Goal: Information Seeking & Learning: Check status

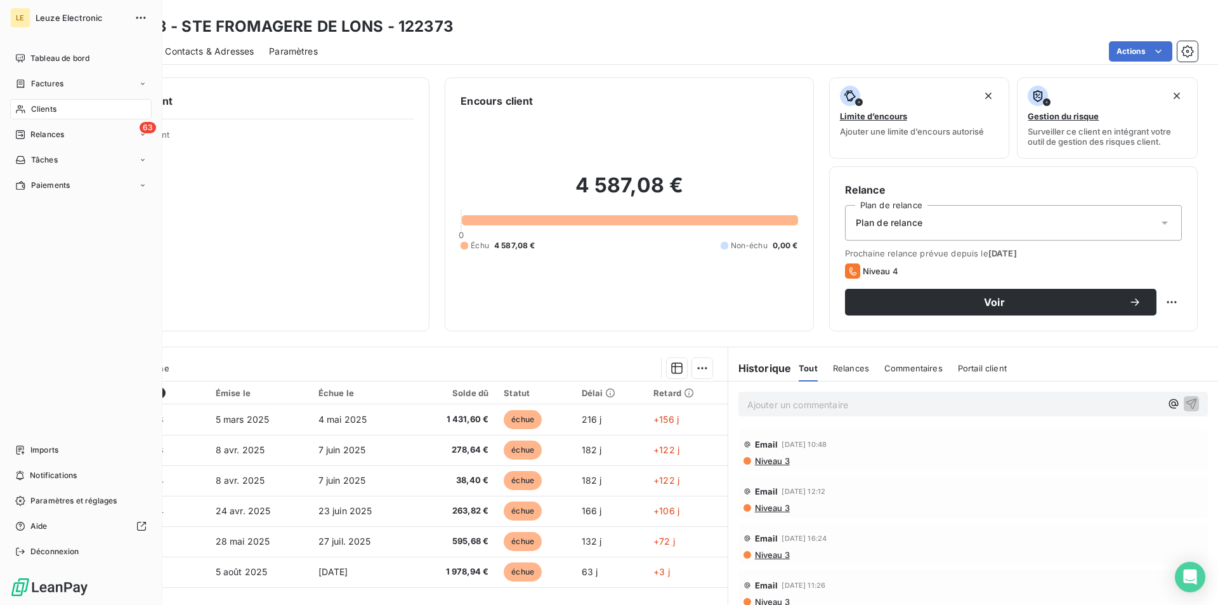
click at [44, 108] on span "Clients" at bounding box center [43, 108] width 25 height 11
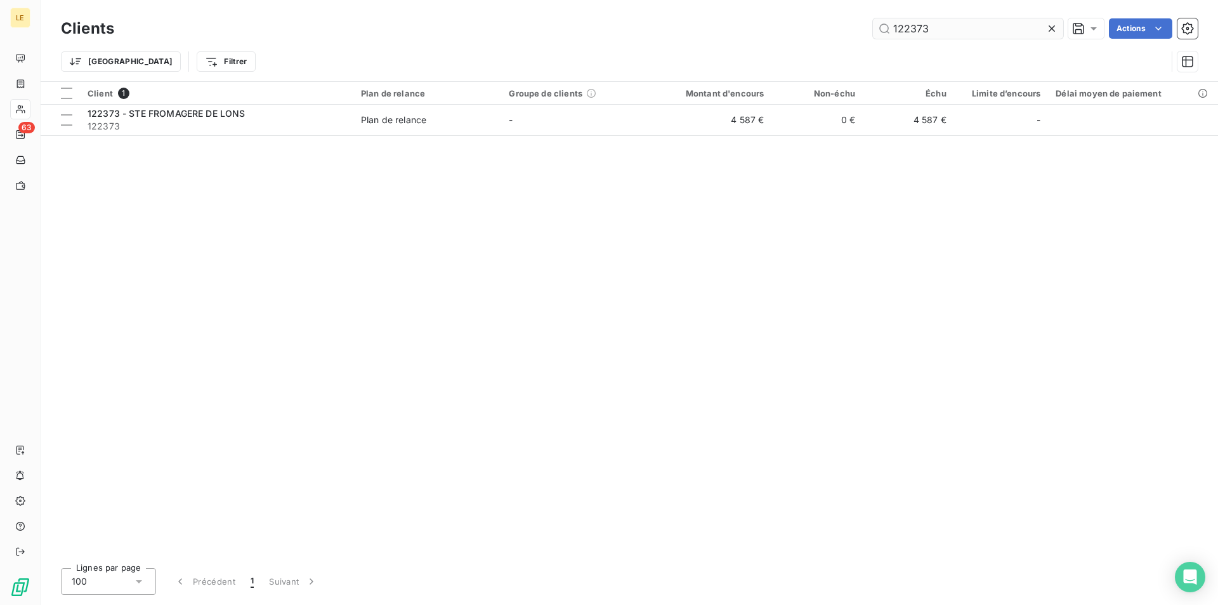
click at [1052, 31] on icon at bounding box center [1052, 28] width 13 height 13
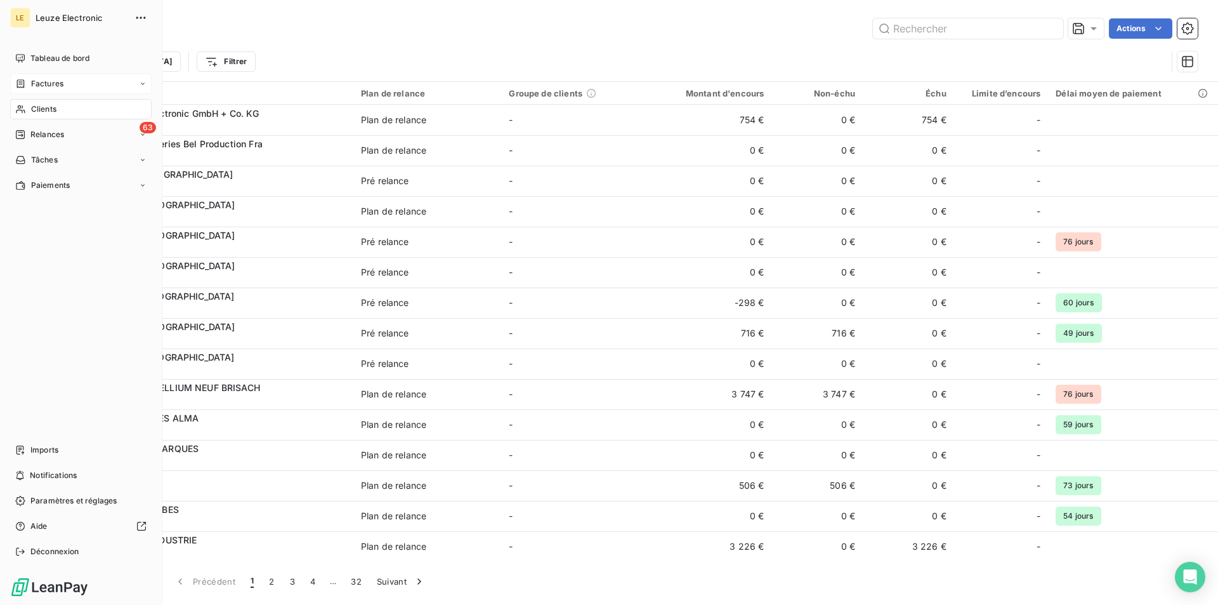
click at [58, 86] on span "Factures" at bounding box center [47, 83] width 32 height 11
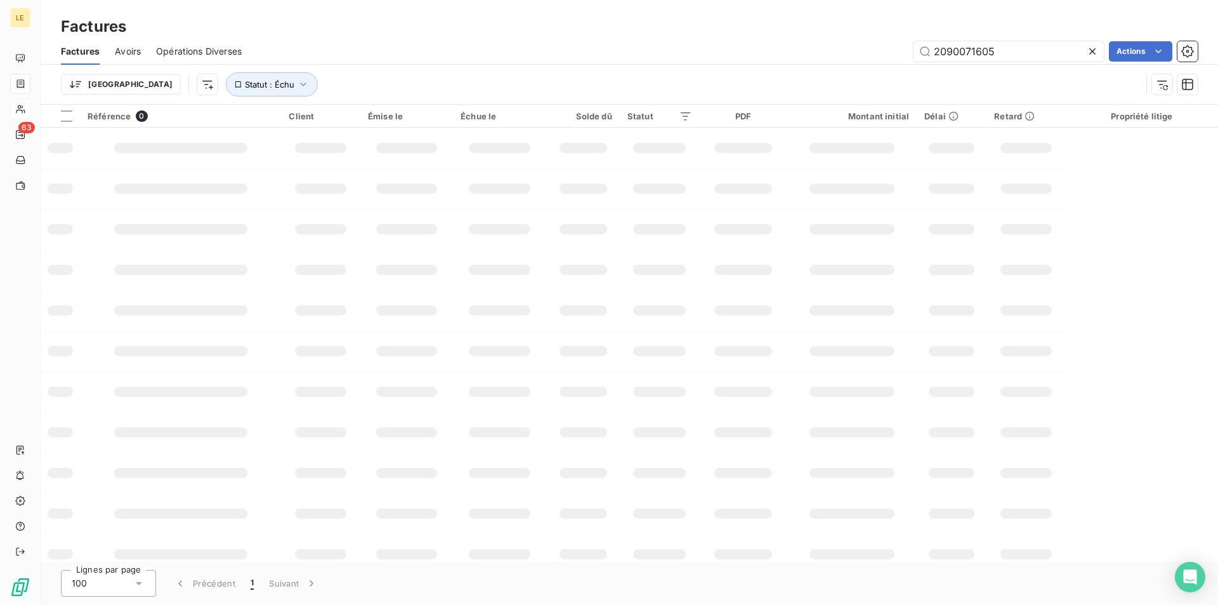
click at [1094, 53] on icon at bounding box center [1092, 51] width 13 height 13
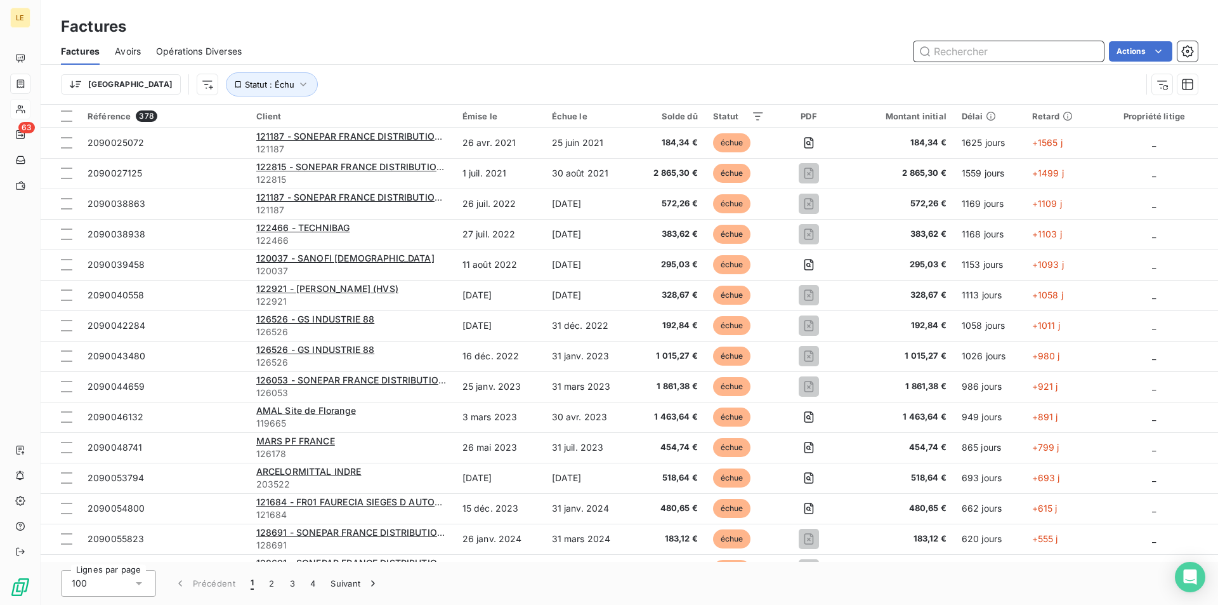
paste input "2090071419"
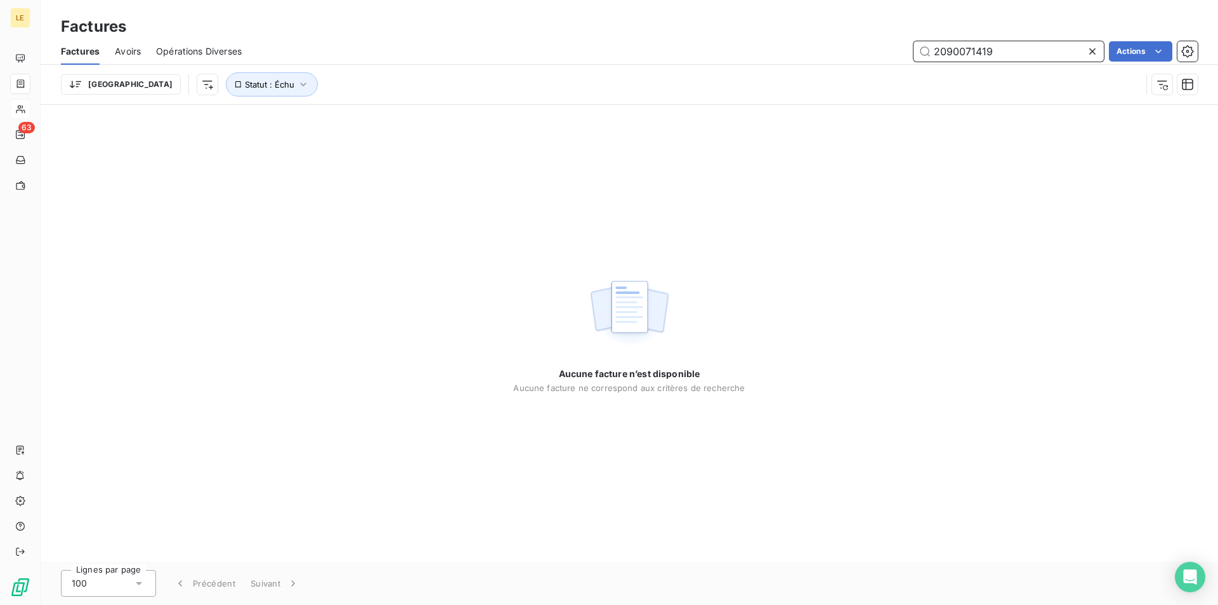
click at [1036, 52] on input "2090071419" at bounding box center [1009, 51] width 190 height 20
click at [244, 77] on button "Statut : Échu" at bounding box center [272, 84] width 92 height 24
click at [371, 117] on div "échue" at bounding box center [396, 117] width 183 height 27
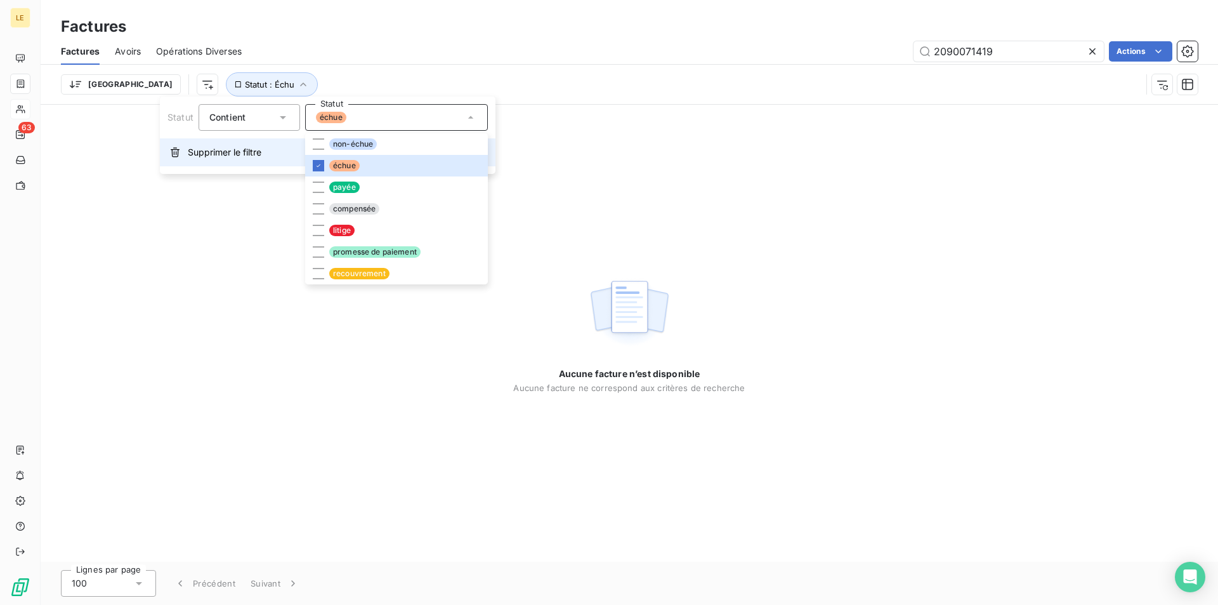
click at [211, 145] on button "Supprimer le filtre" at bounding box center [328, 152] width 336 height 28
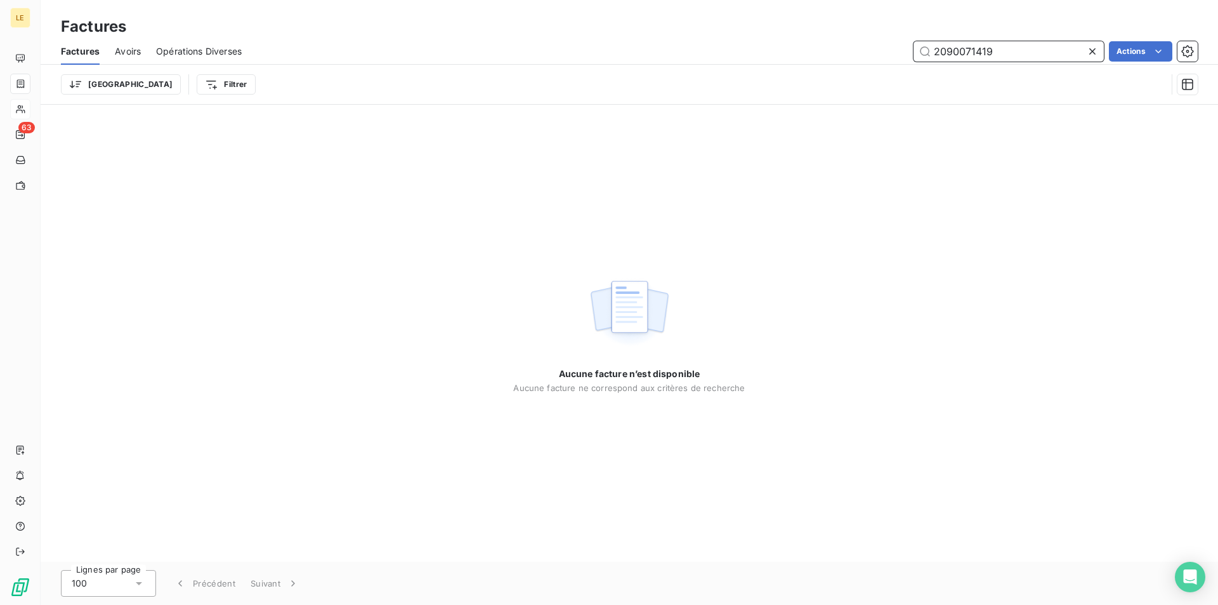
click at [1042, 47] on input "2090071419" at bounding box center [1009, 51] width 190 height 20
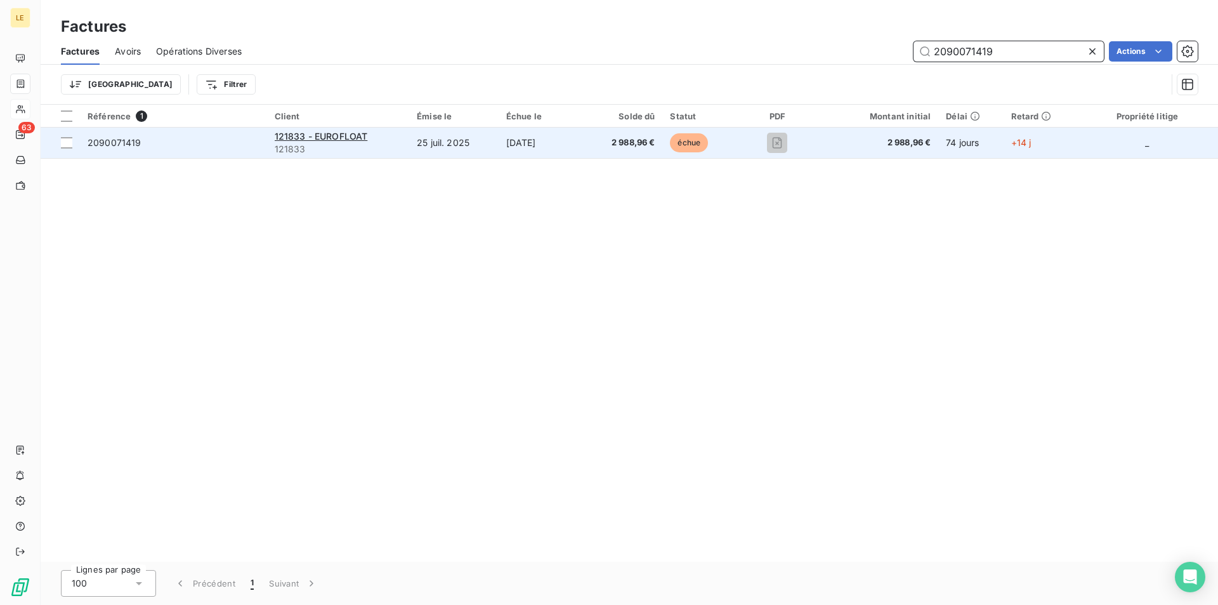
type input "2090071419"
click at [392, 147] on span "121833" at bounding box center [339, 149] width 128 height 13
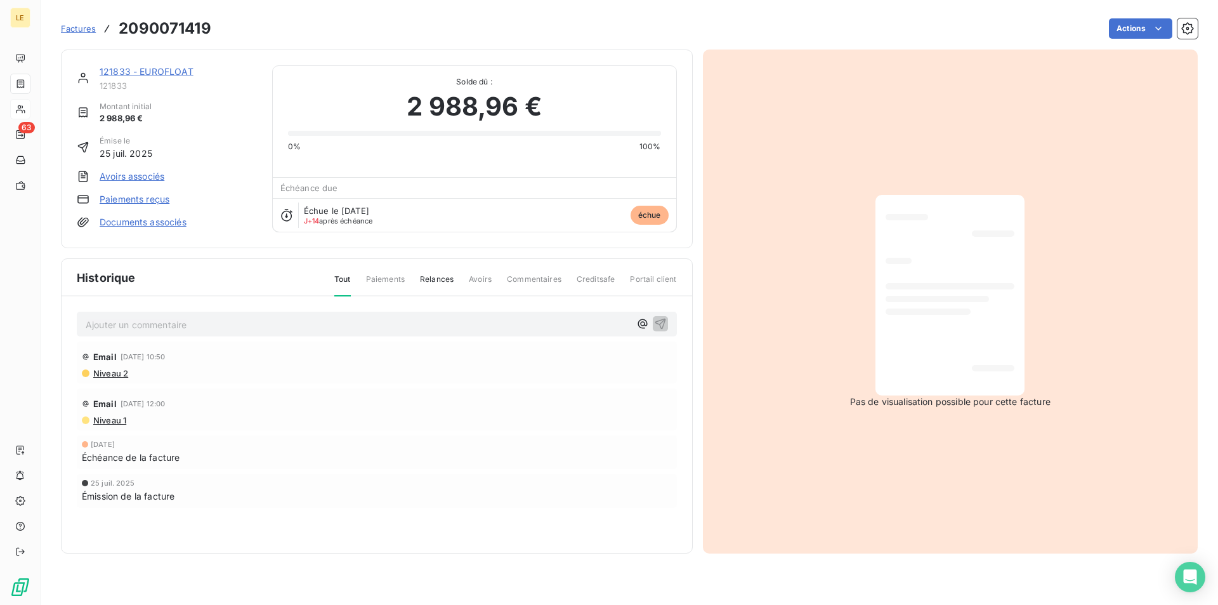
click at [154, 74] on link "121833 - EUROFLOAT" at bounding box center [147, 71] width 94 height 11
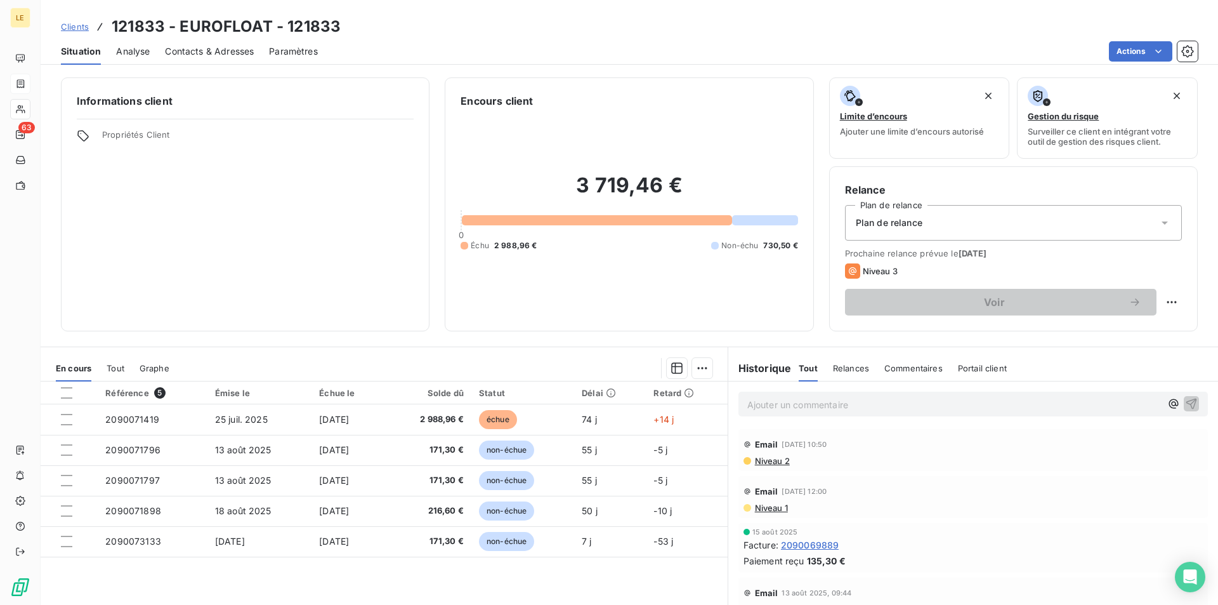
click at [218, 46] on span "Contacts & Adresses" at bounding box center [209, 51] width 89 height 13
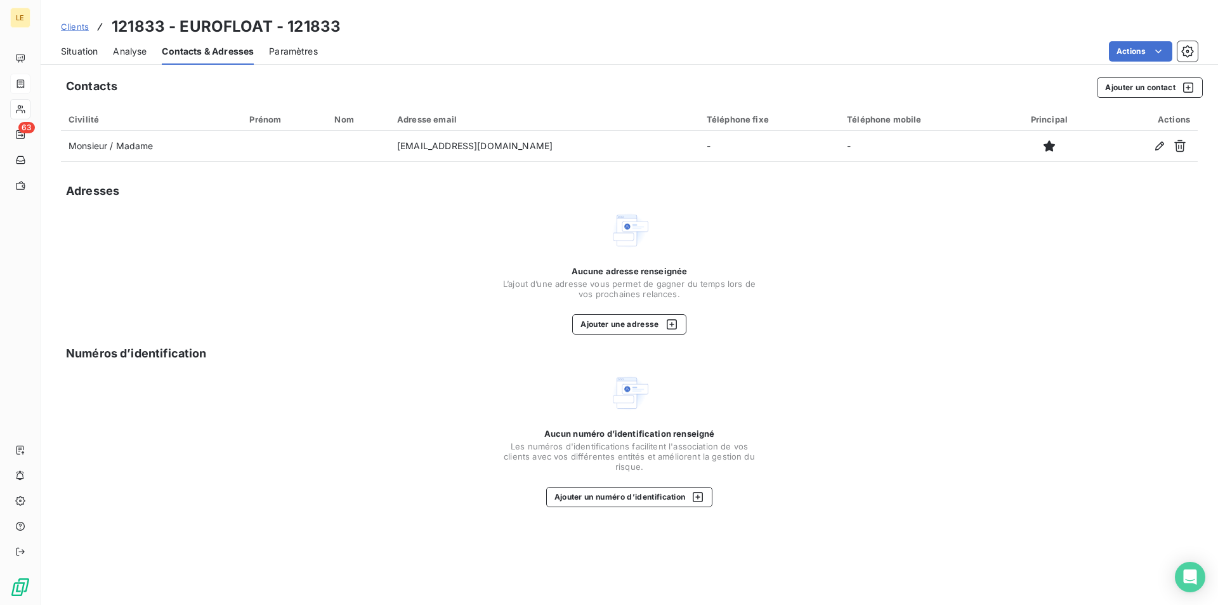
click at [83, 48] on span "Situation" at bounding box center [79, 51] width 37 height 13
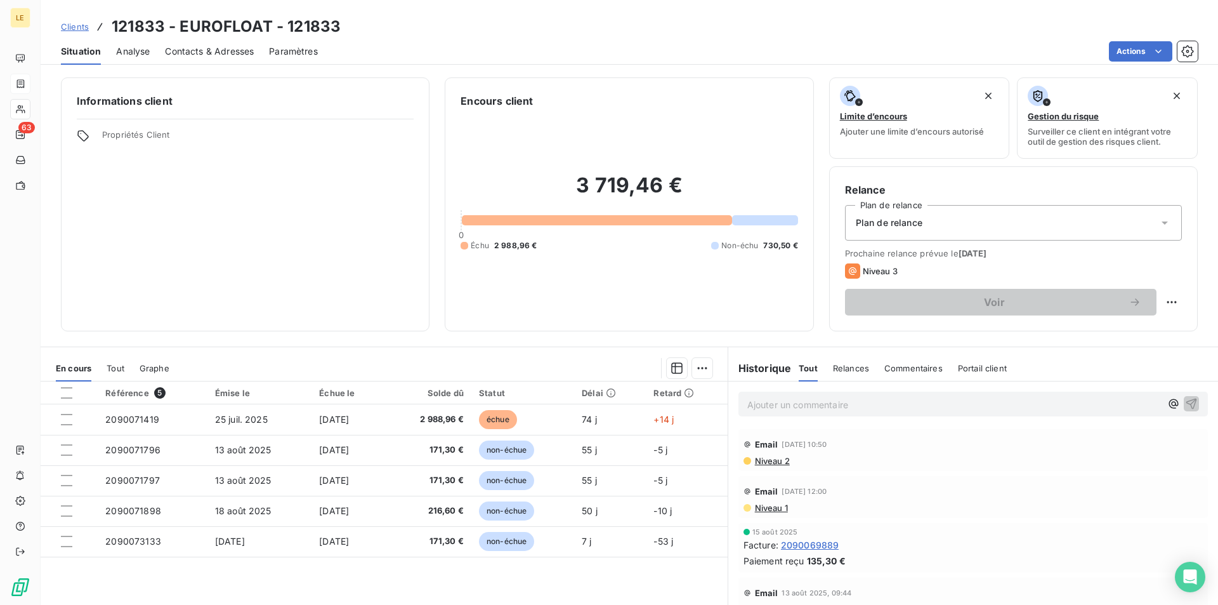
click at [240, 52] on span "Contacts & Adresses" at bounding box center [209, 51] width 89 height 13
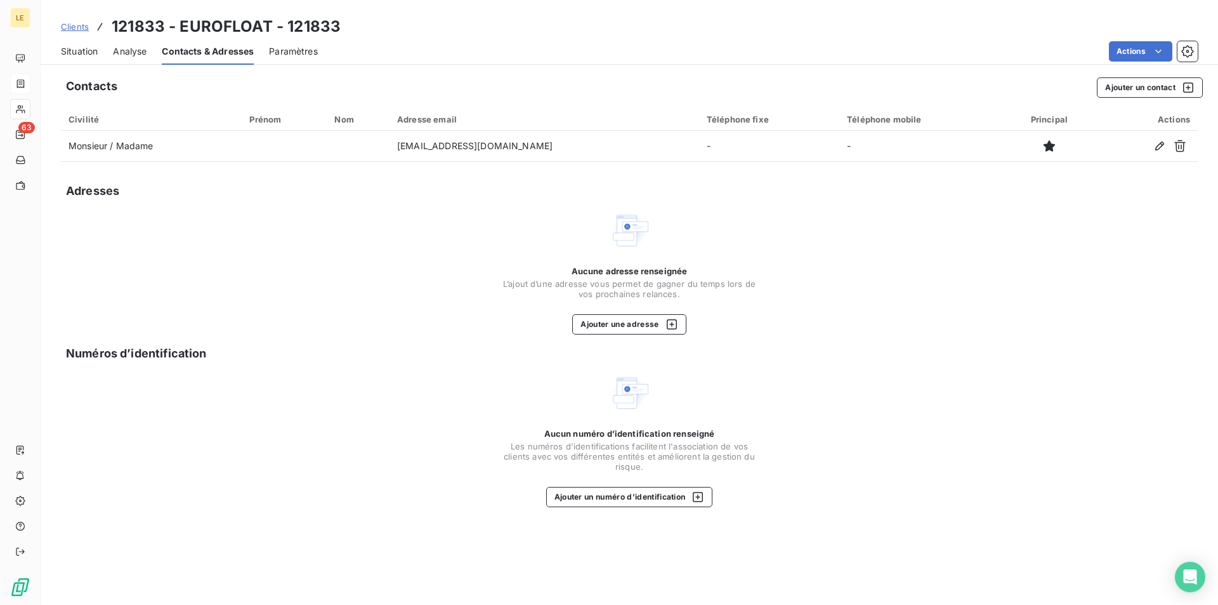
click at [295, 23] on h3 "121833 - EUROFLOAT - 121833" at bounding box center [226, 26] width 229 height 23
copy h3 "121833"
click at [388, 39] on div "Situation Analyse Contacts & Adresses Paramètres Actions" at bounding box center [630, 51] width 1178 height 27
